Goal: Information Seeking & Learning: Understand process/instructions

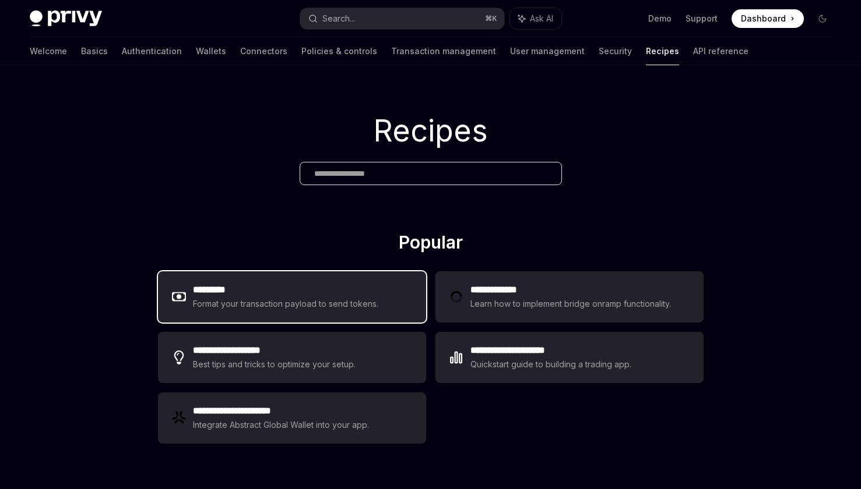
click at [235, 305] on div "Format your transaction payload to send tokens." at bounding box center [286, 304] width 186 height 14
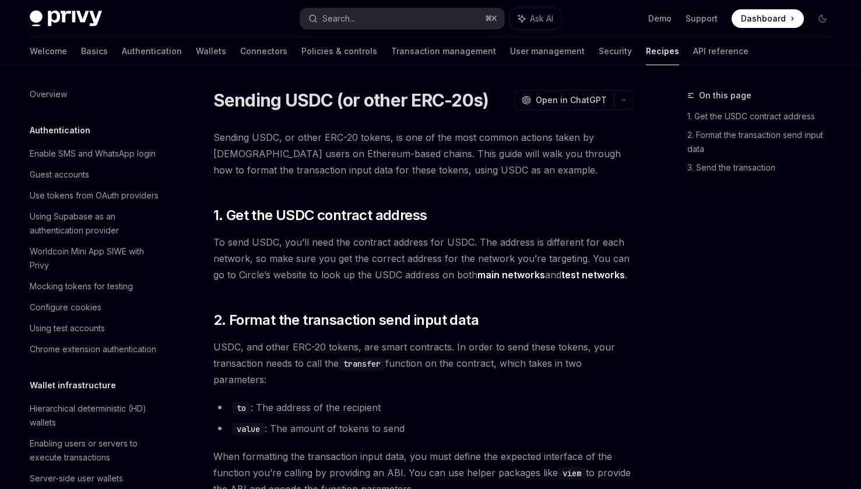
type textarea "*"
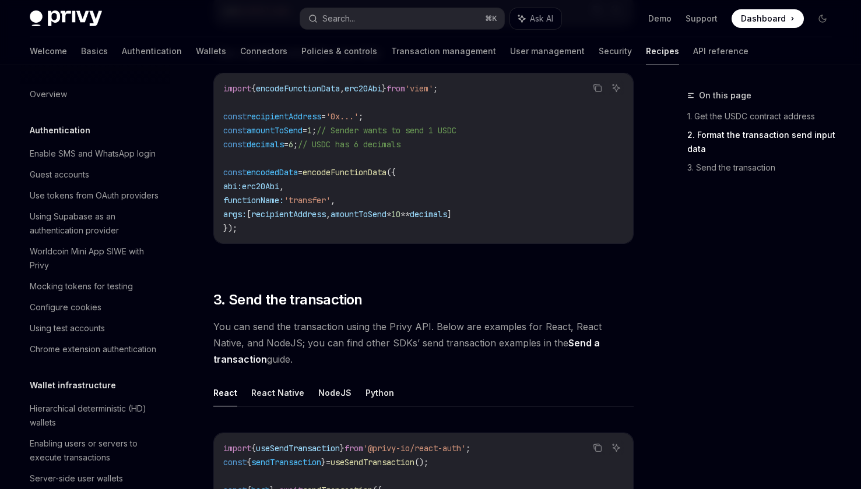
scroll to position [639, 0]
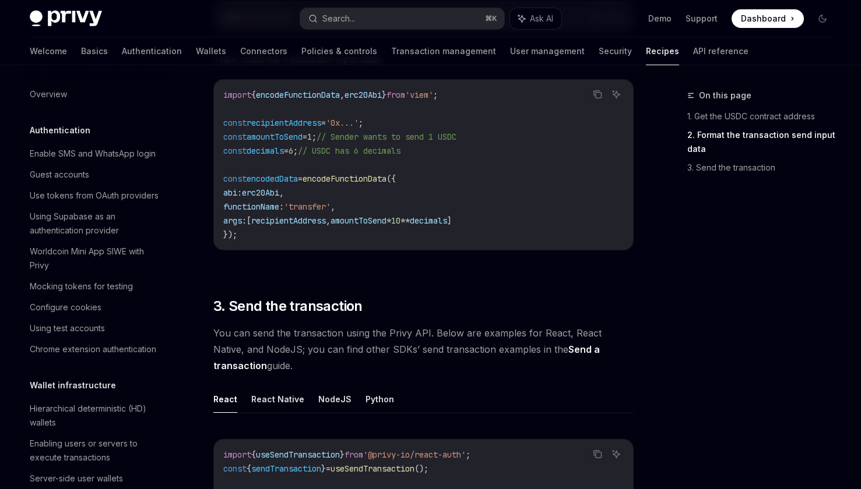
drag, startPoint x: 271, startPoint y: 230, endPoint x: 256, endPoint y: 230, distance: 15.1
click at [269, 230] on code "import { encodeFunctionData , erc20Abi } from 'viem' ; const recipientAddress =…" at bounding box center [423, 165] width 400 height 154
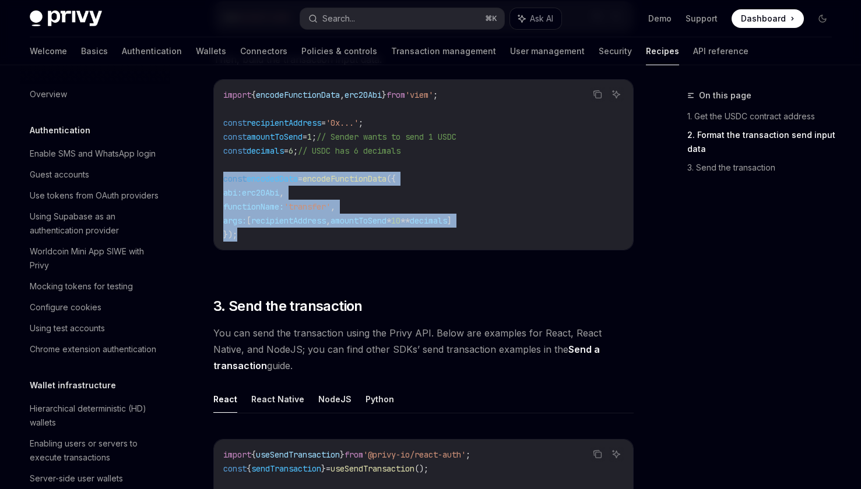
drag, startPoint x: 255, startPoint y: 230, endPoint x: 210, endPoint y: 179, distance: 68.1
click at [210, 179] on div "Sending USDC (or other ERC-20s) OpenAI Open in ChatGPT OpenAI Open in ChatGPT S…" at bounding box center [313, 99] width 643 height 1299
copy code "const encodedData = encodeFunctionData ({ abi: erc20Abi , functionName: 'transf…"
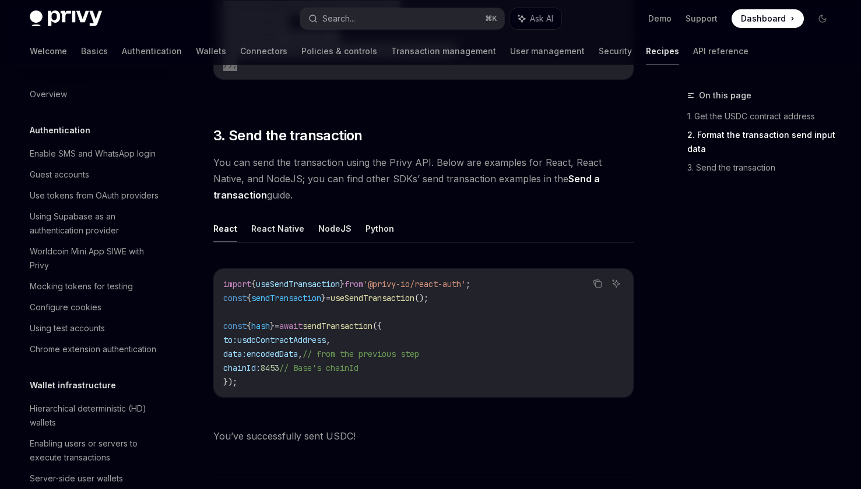
scroll to position [822, 0]
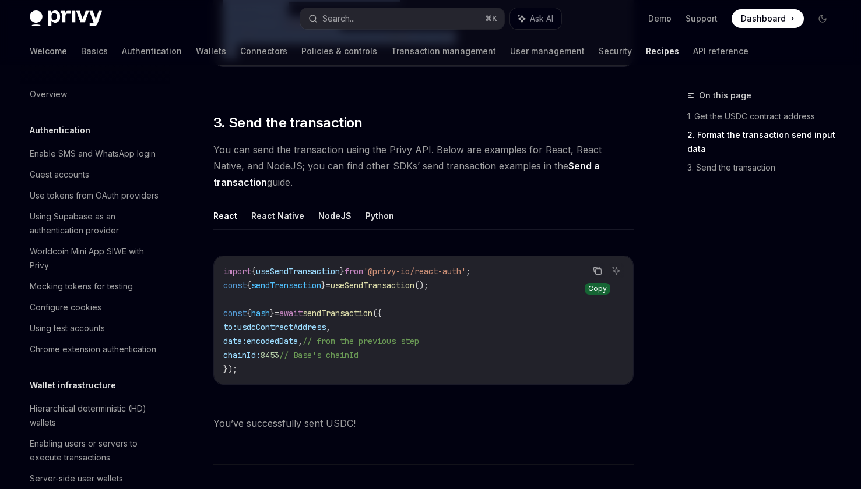
click at [594, 272] on icon "Copy the contents from the code block" at bounding box center [597, 270] width 9 height 9
